Goal: Navigation & Orientation: Find specific page/section

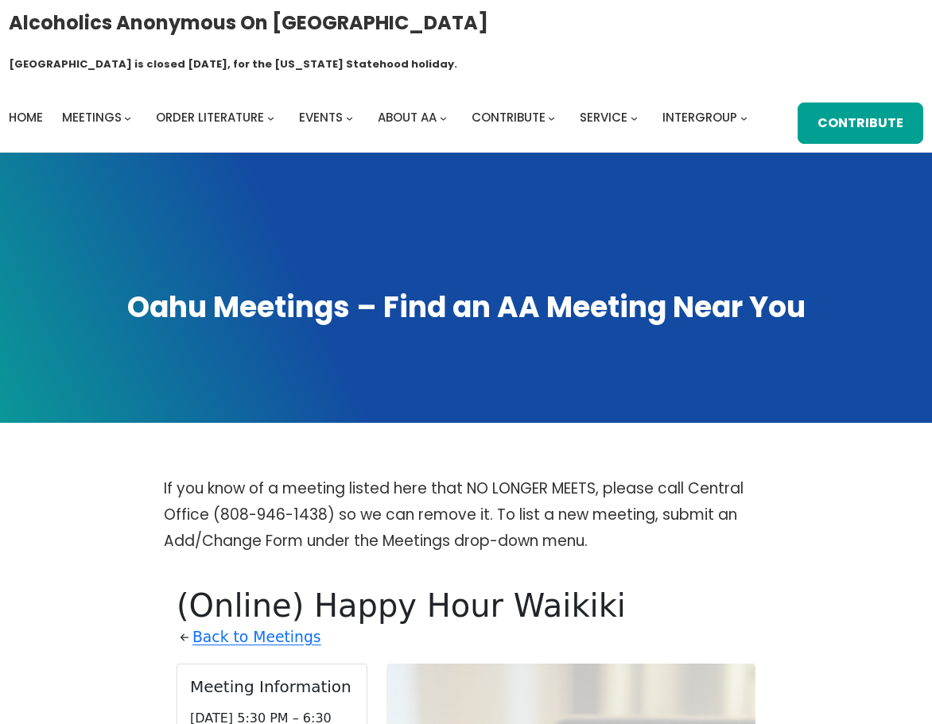
scroll to position [541, 0]
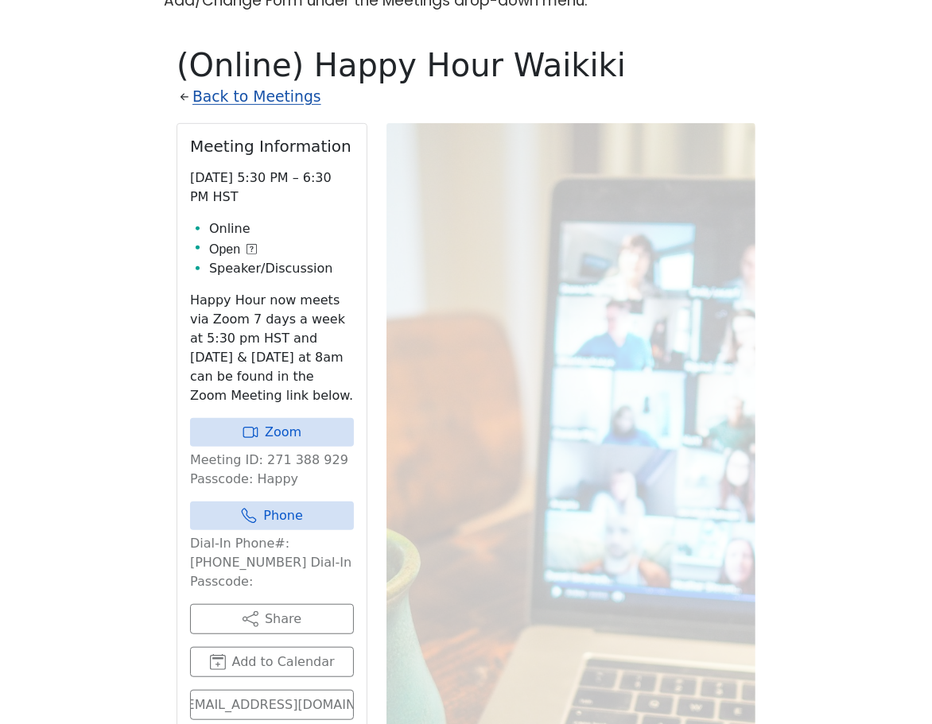
click at [238, 84] on link "Back to Meetings" at bounding box center [256, 97] width 129 height 26
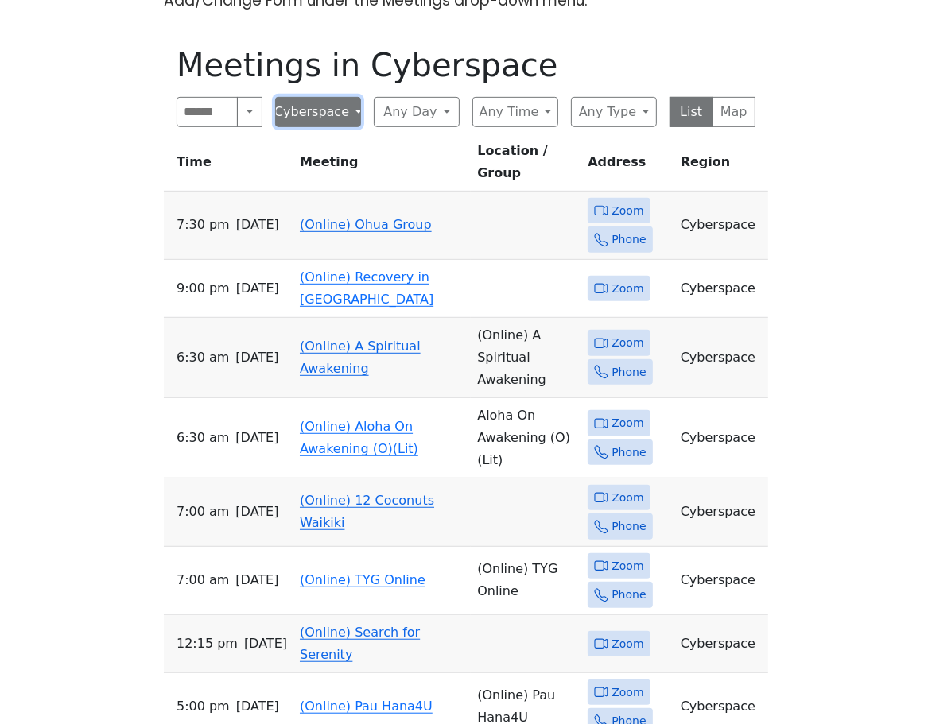
click at [343, 97] on button "Cyberspace" at bounding box center [318, 112] width 86 height 30
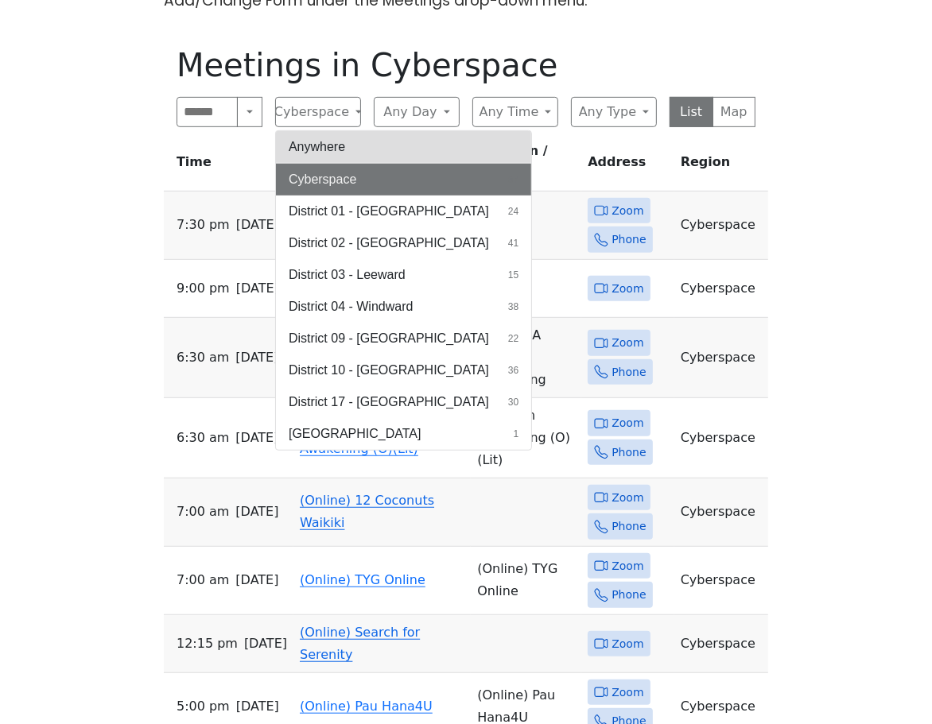
click at [327, 131] on button "Anywhere" at bounding box center [403, 147] width 255 height 32
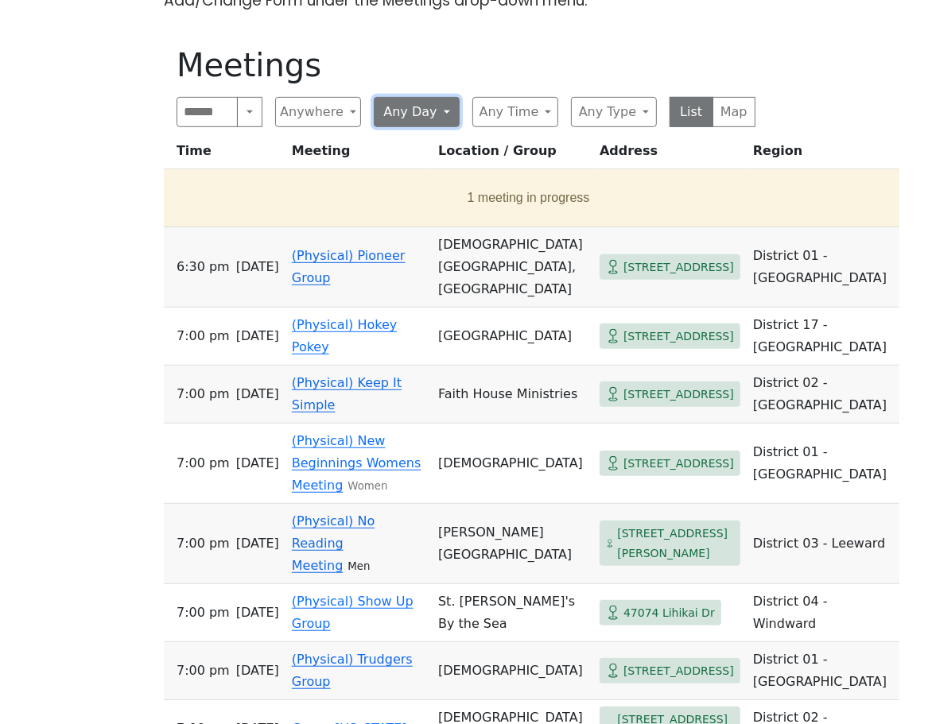
click at [448, 97] on button "Any Day" at bounding box center [417, 112] width 86 height 30
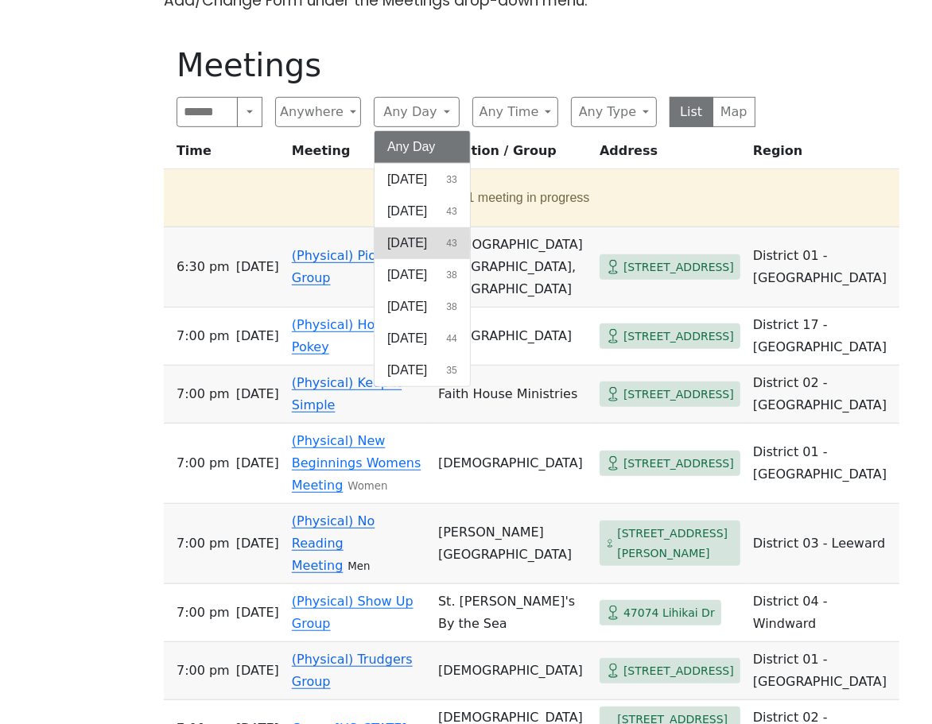
click at [416, 234] on span "[DATE]" at bounding box center [407, 243] width 40 height 19
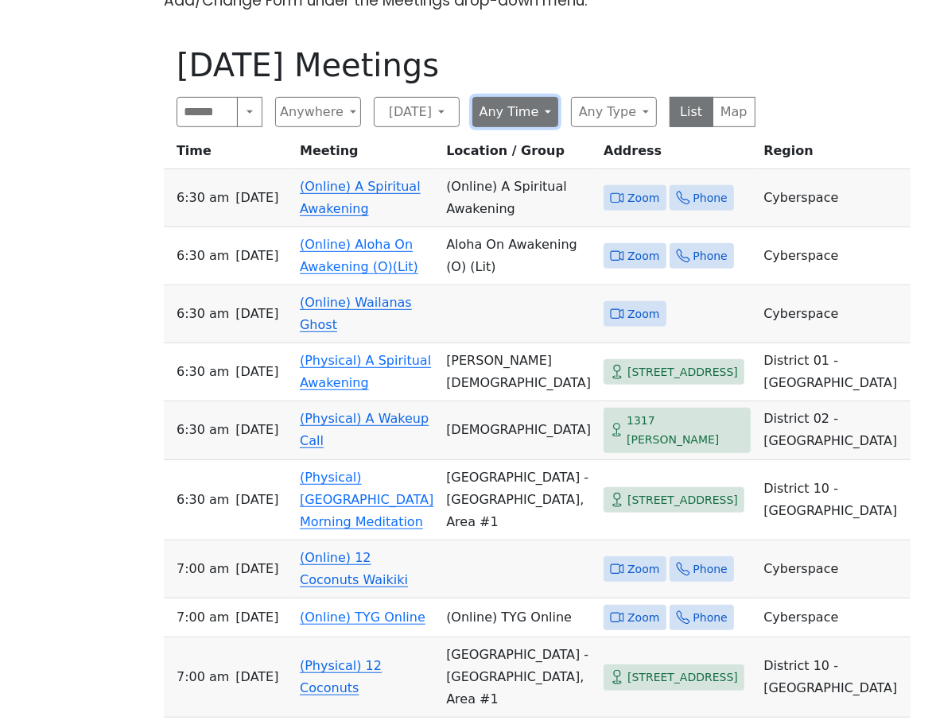
click at [547, 97] on button "Any Time" at bounding box center [515, 112] width 86 height 30
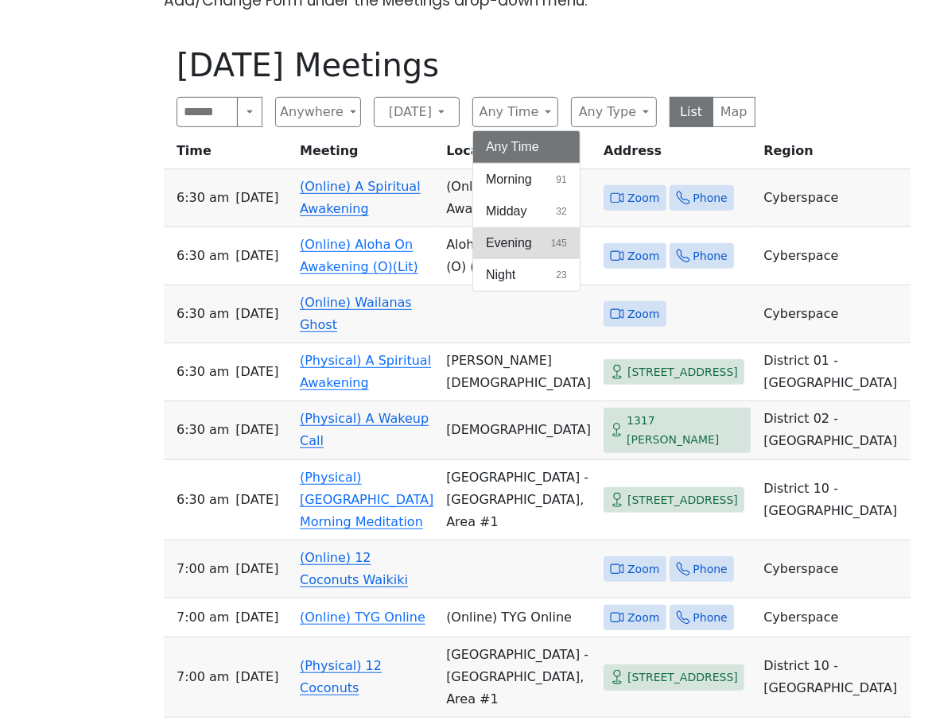
click at [517, 234] on span "Evening" at bounding box center [509, 243] width 46 height 19
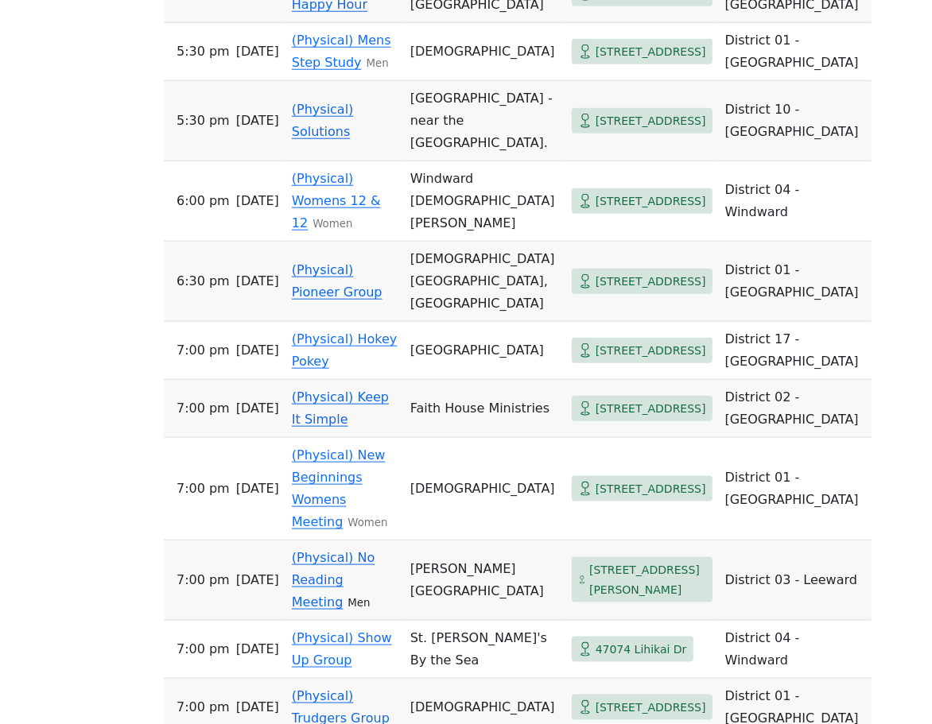
scroll to position [1246, 0]
